Goal: Check status

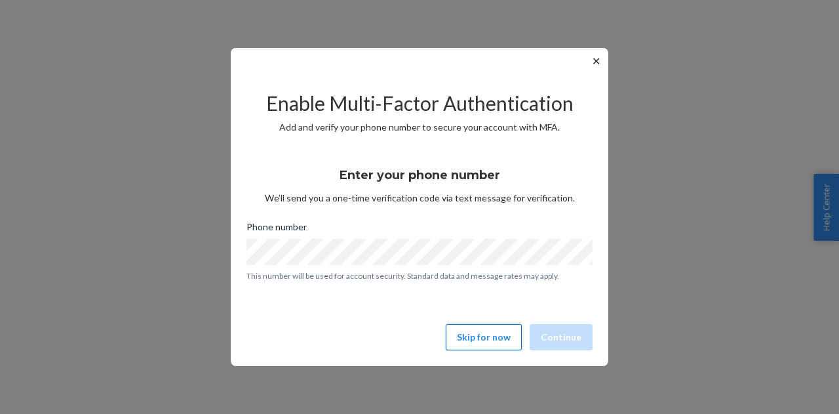
click at [511, 340] on button "Skip for now" at bounding box center [484, 337] width 76 height 26
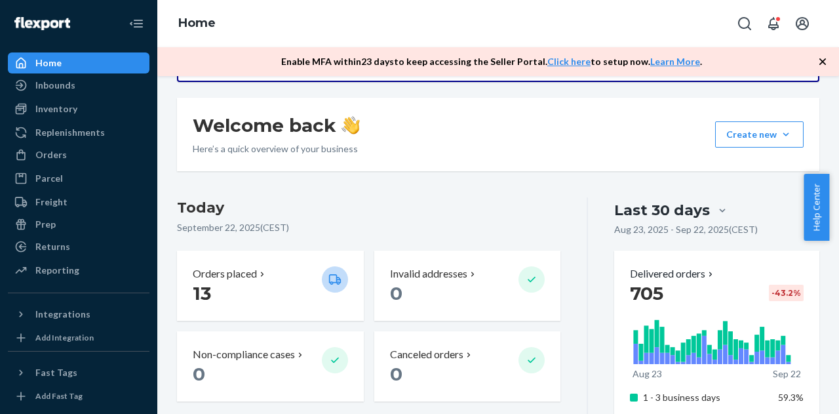
scroll to position [172, 0]
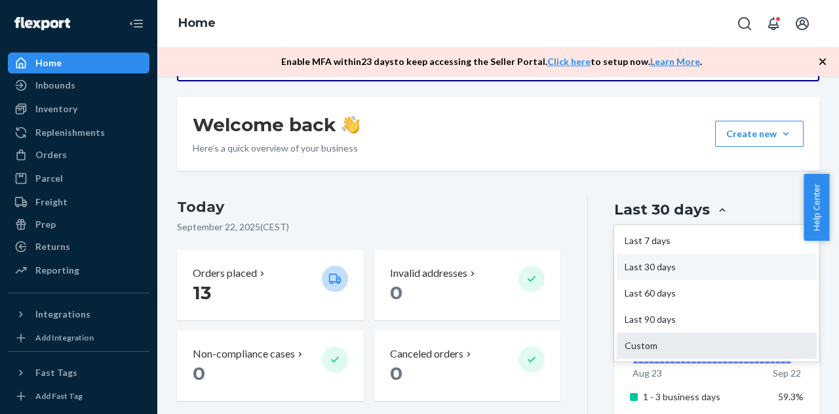
click at [665, 340] on div "Custom" at bounding box center [717, 345] width 200 height 26
click at [645, 210] on input "option Custom focused, 5 of 5. 5 results available. Use Up and Down to choose o…" at bounding box center [645, 210] width 0 height 0
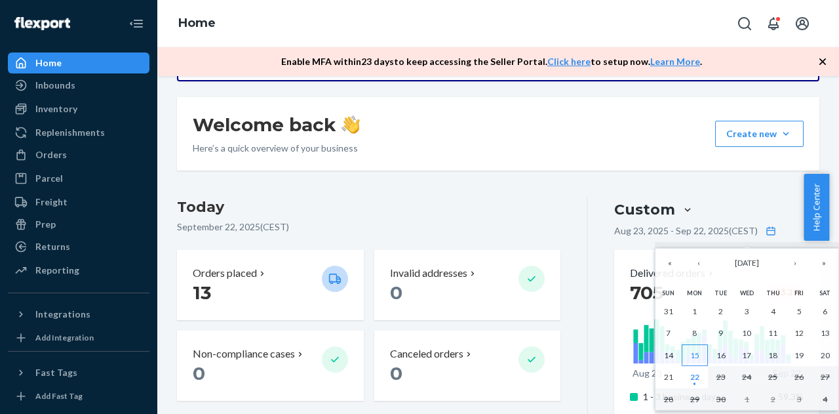
click at [699, 351] on button "15" at bounding box center [695, 355] width 26 height 22
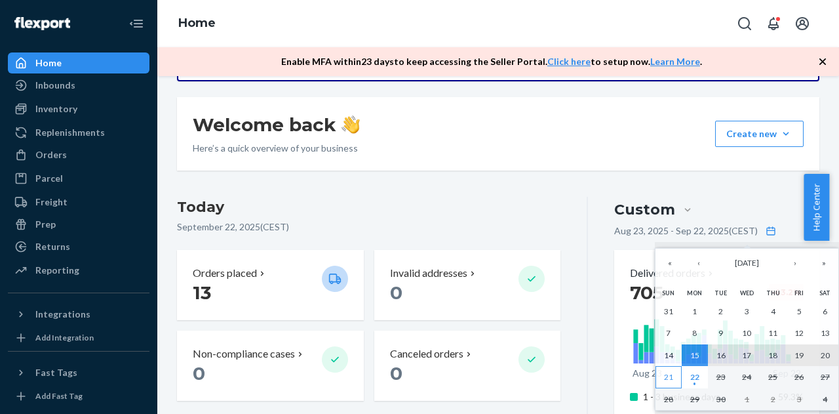
click at [671, 378] on abbr "21" at bounding box center [668, 377] width 9 height 10
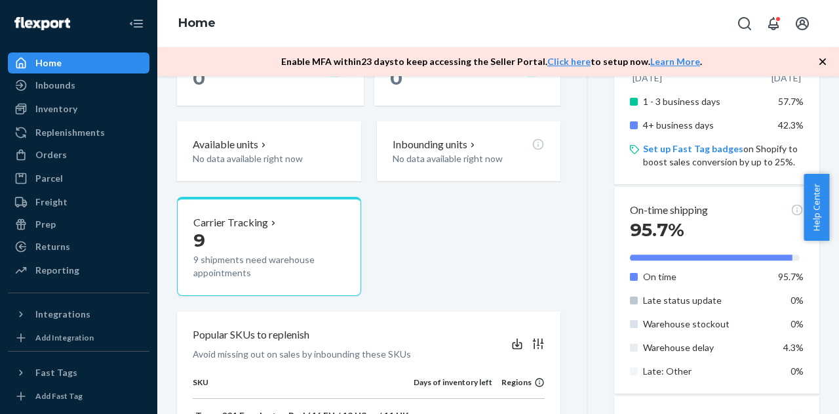
scroll to position [469, 0]
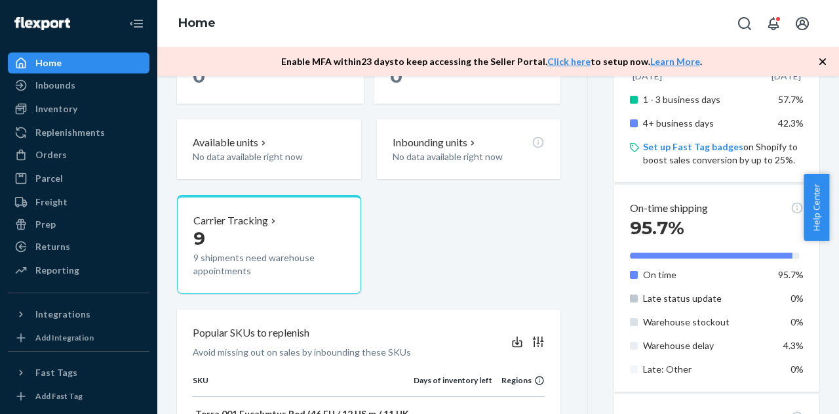
click at [787, 346] on span "4.3%" at bounding box center [793, 345] width 20 height 11
click at [725, 351] on p "Warehouse delay" at bounding box center [706, 345] width 126 height 13
click at [711, 343] on p "Warehouse delay" at bounding box center [706, 345] width 126 height 13
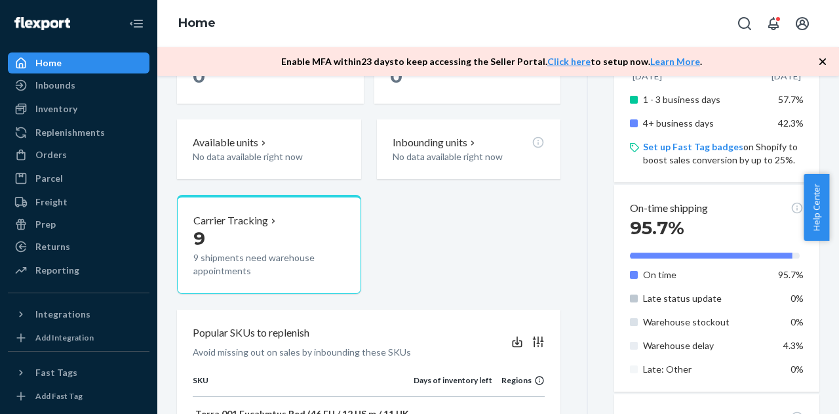
click at [699, 345] on p "Warehouse delay" at bounding box center [706, 345] width 126 height 13
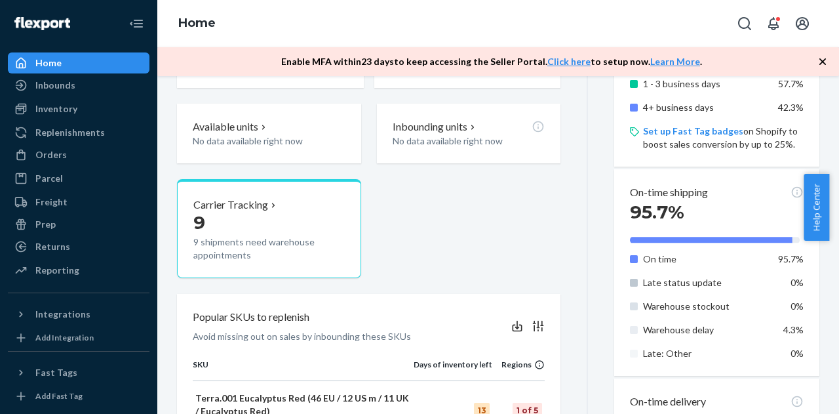
scroll to position [485, 0]
